Goal: Task Accomplishment & Management: Use online tool/utility

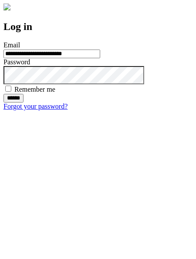
click at [24, 103] on input "******" at bounding box center [13, 98] width 20 height 9
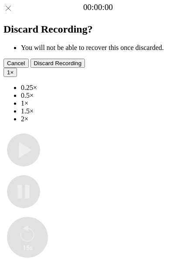
type input "**********"
